Goal: Task Accomplishment & Management: Manage account settings

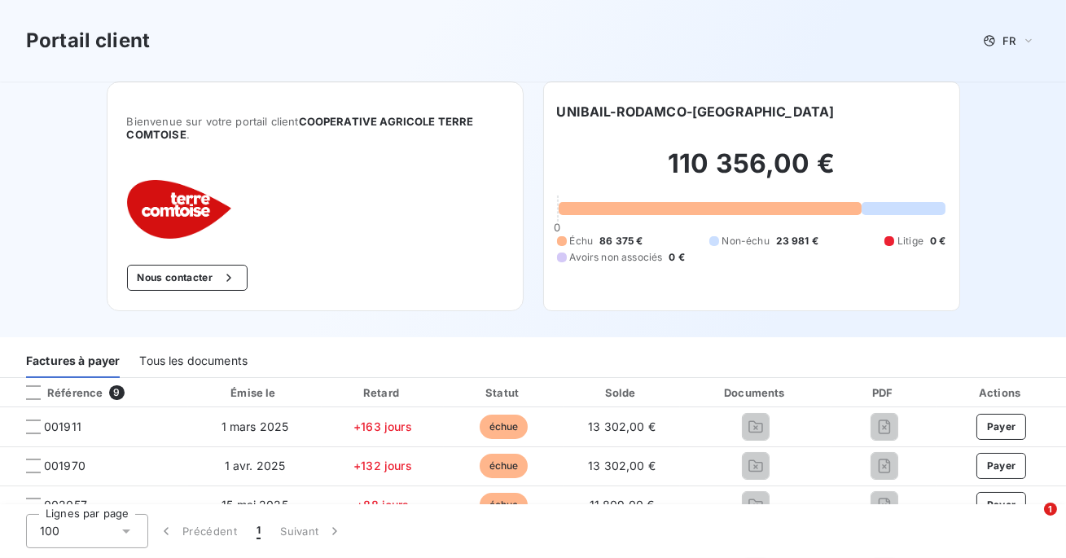
scroll to position [37, 0]
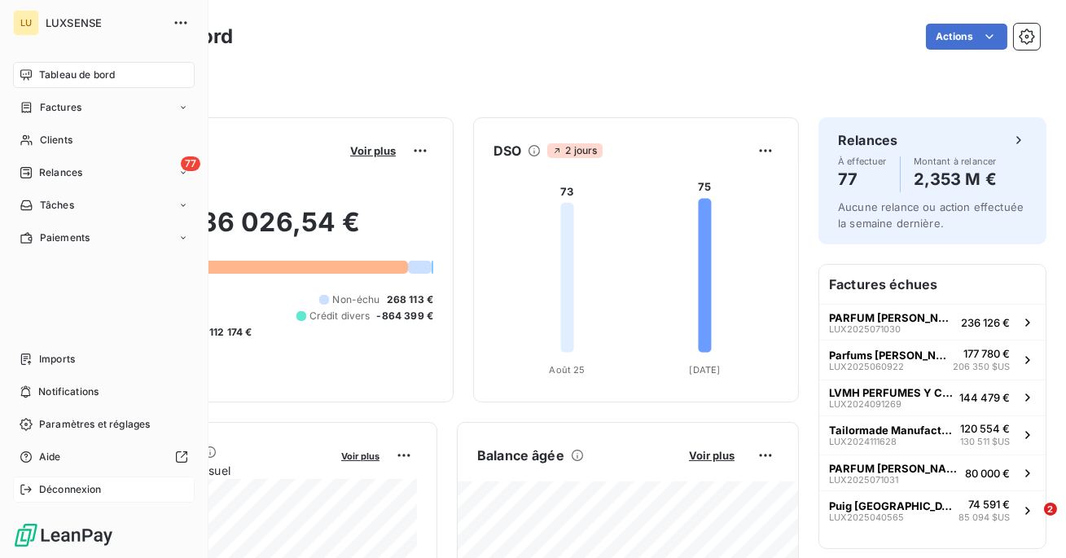
click at [67, 485] on span "Déconnexion" at bounding box center [70, 489] width 63 height 15
